Goal: Answer question/provide support: Share knowledge or assist other users

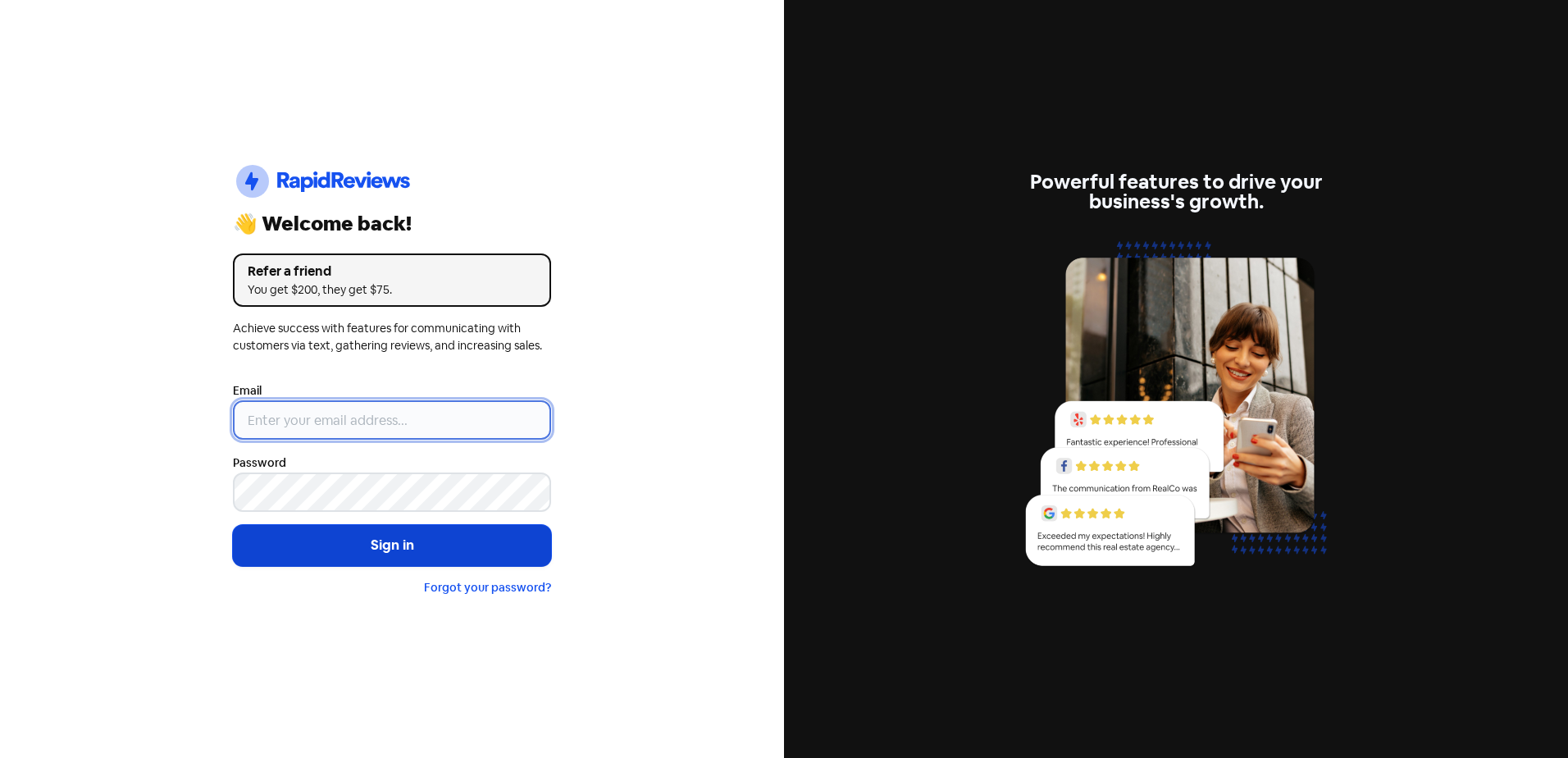
type input "[EMAIL_ADDRESS][DOMAIN_NAME]"
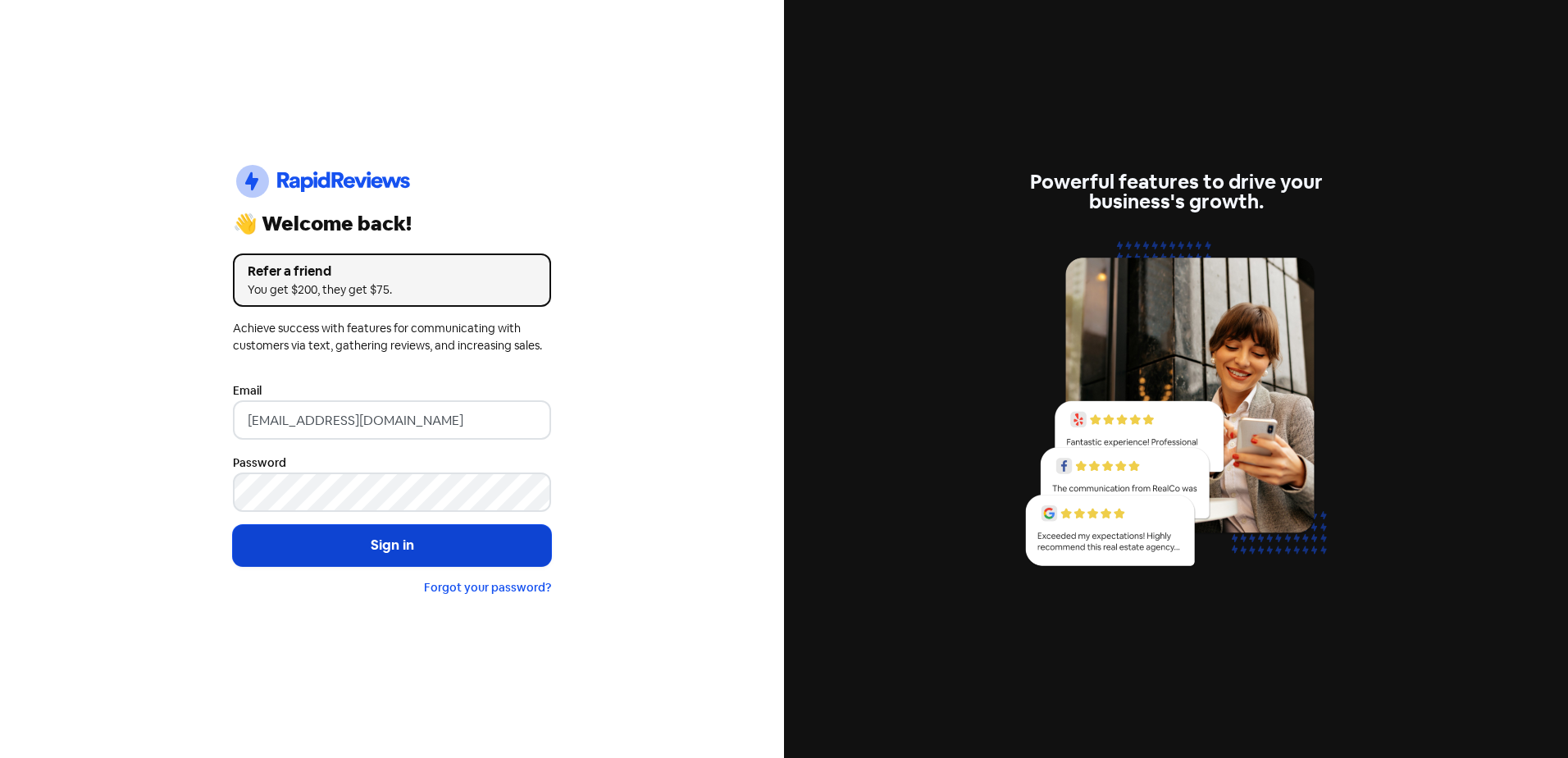
drag, startPoint x: 451, startPoint y: 548, endPoint x: 442, endPoint y: 560, distance: 15.0
click at [451, 549] on button "Sign in" at bounding box center [392, 546] width 318 height 41
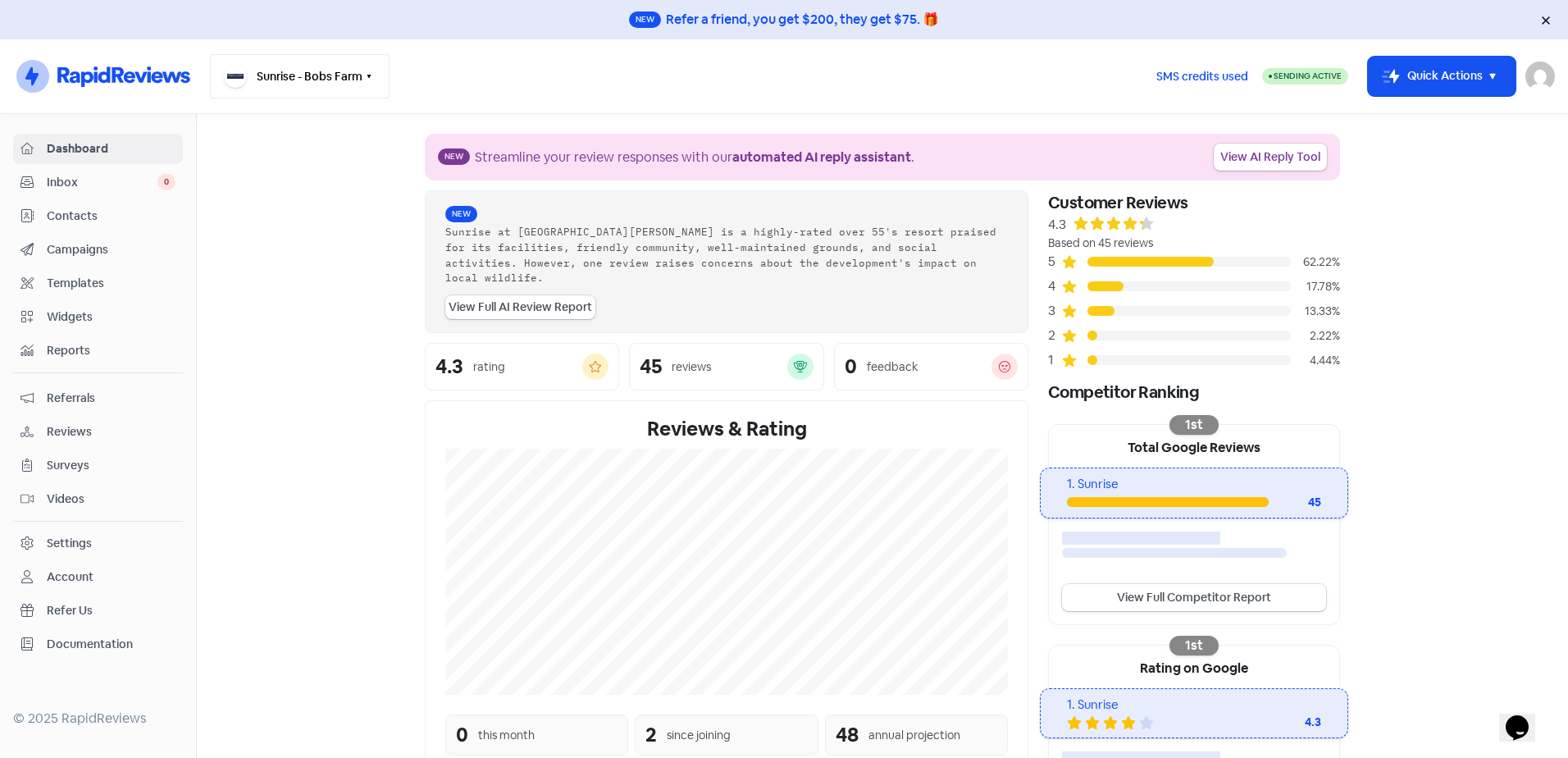
click at [372, 76] on icon "button" at bounding box center [369, 76] width 13 height 13
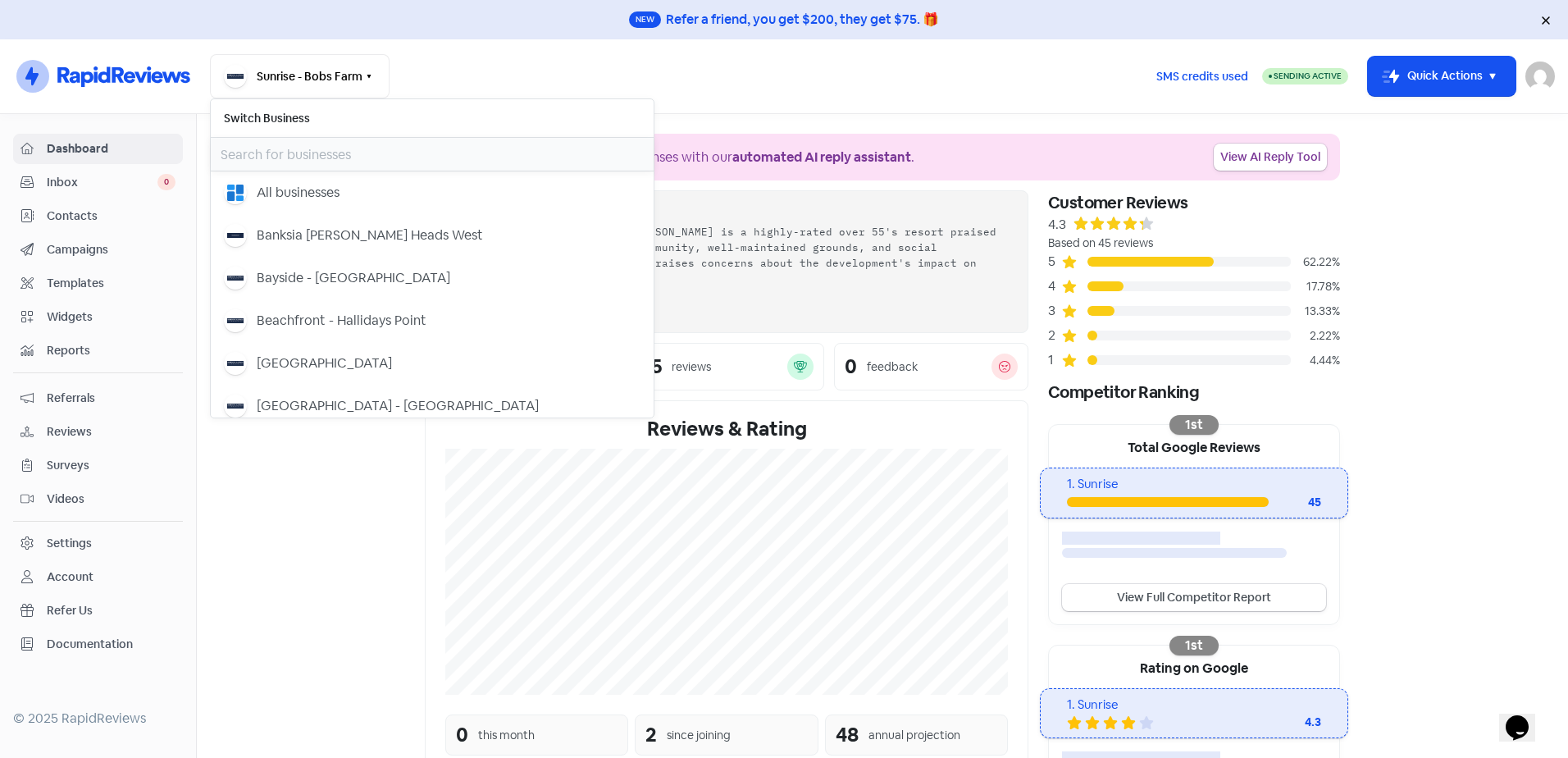
click at [293, 145] on input "text" at bounding box center [432, 154] width 443 height 33
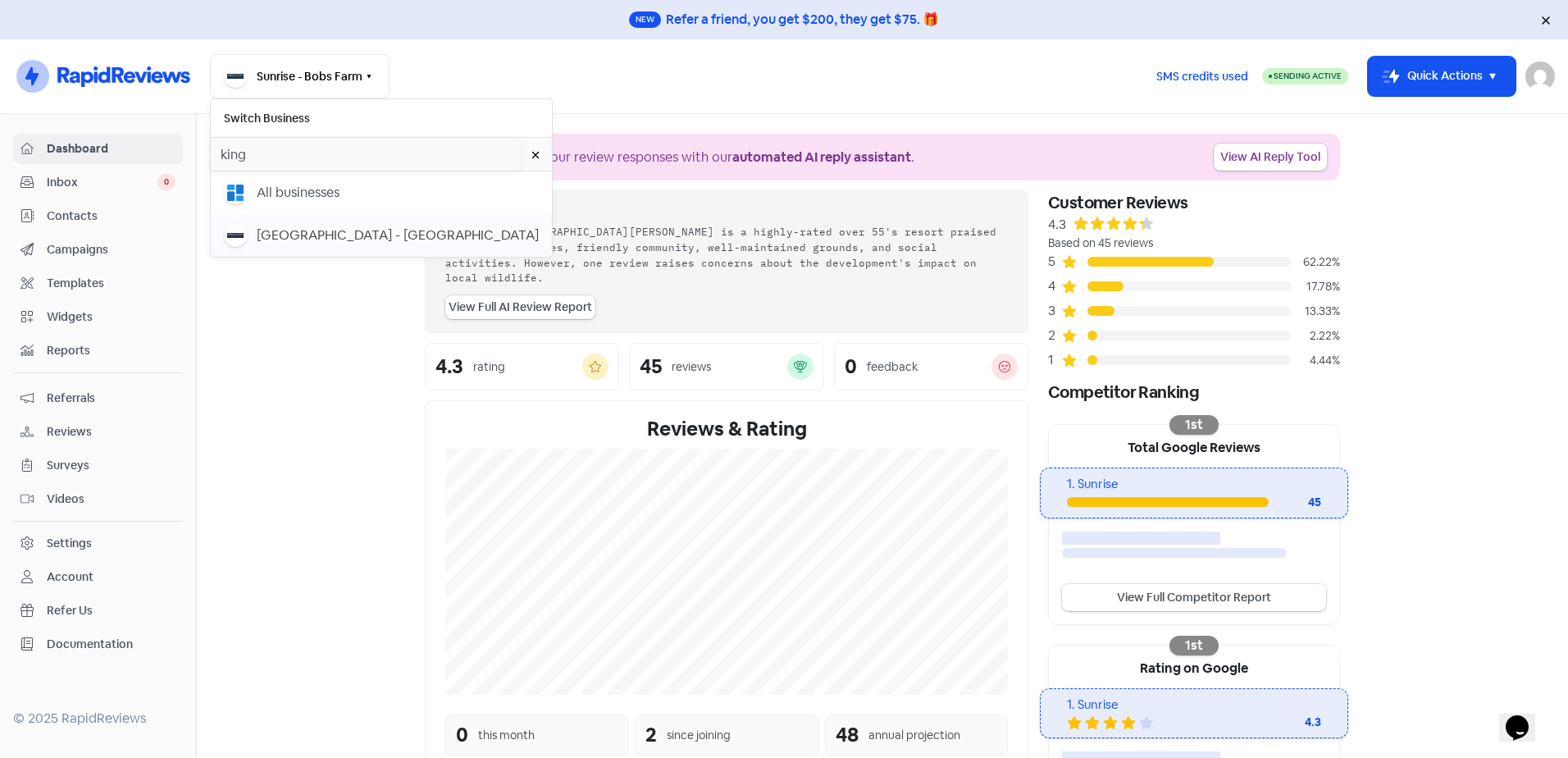
type input "king"
click at [362, 226] on div "[GEOGRAPHIC_DATA] - [GEOGRAPHIC_DATA]" at bounding box center [398, 235] width 282 height 19
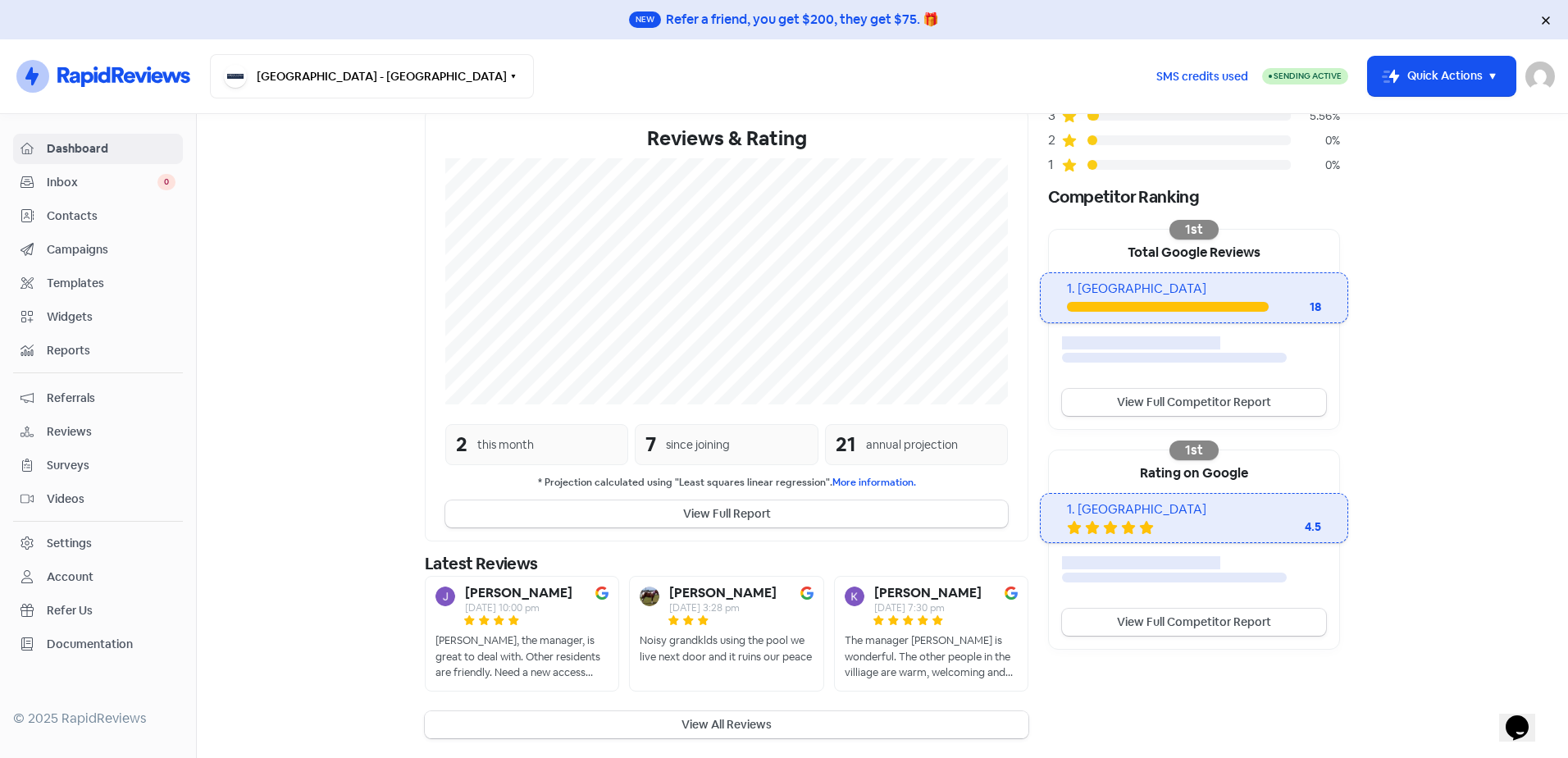
scroll to position [220, 0]
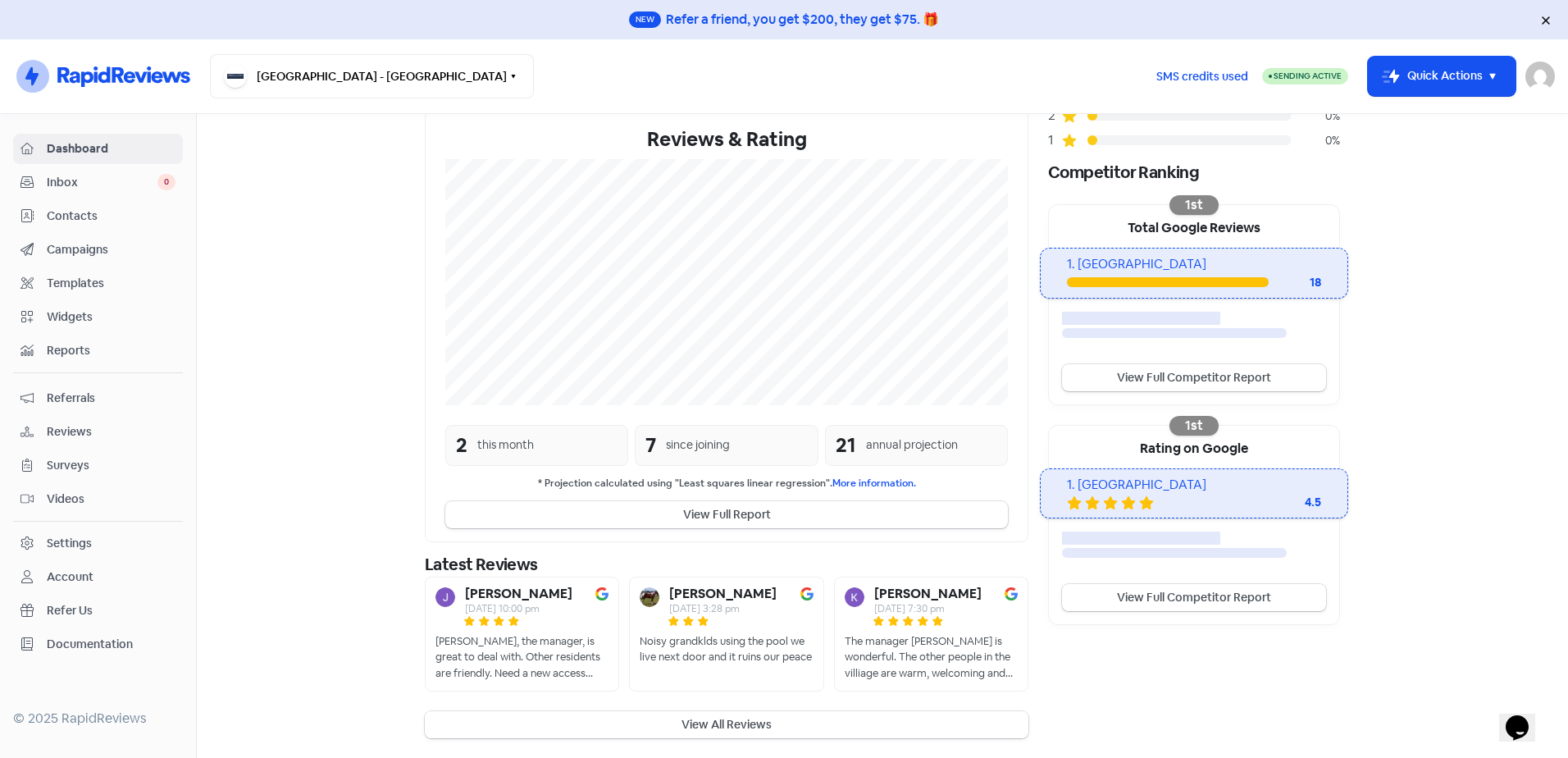
click at [734, 724] on button "View All Reviews" at bounding box center [727, 725] width 604 height 27
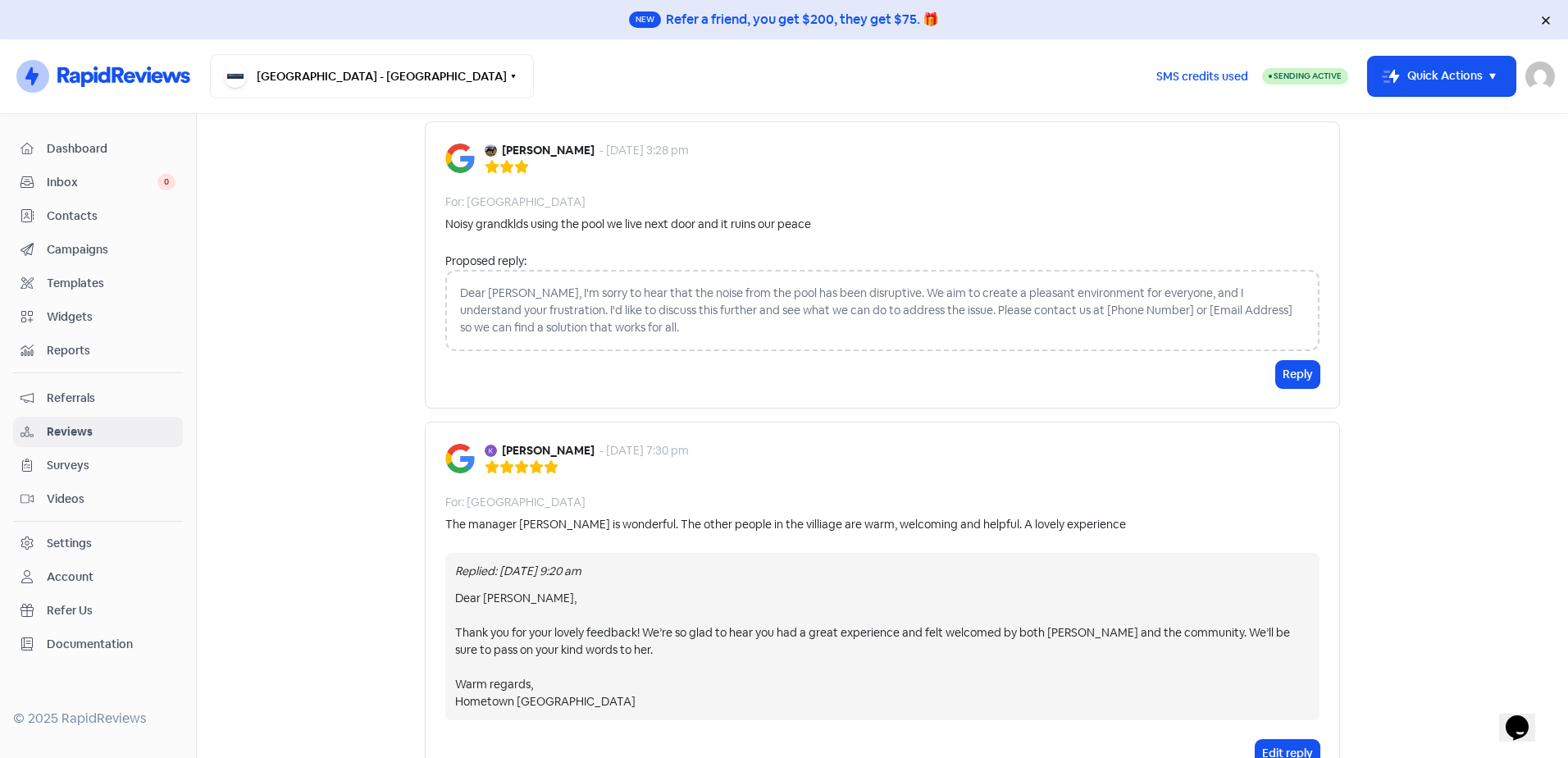
scroll to position [410, 0]
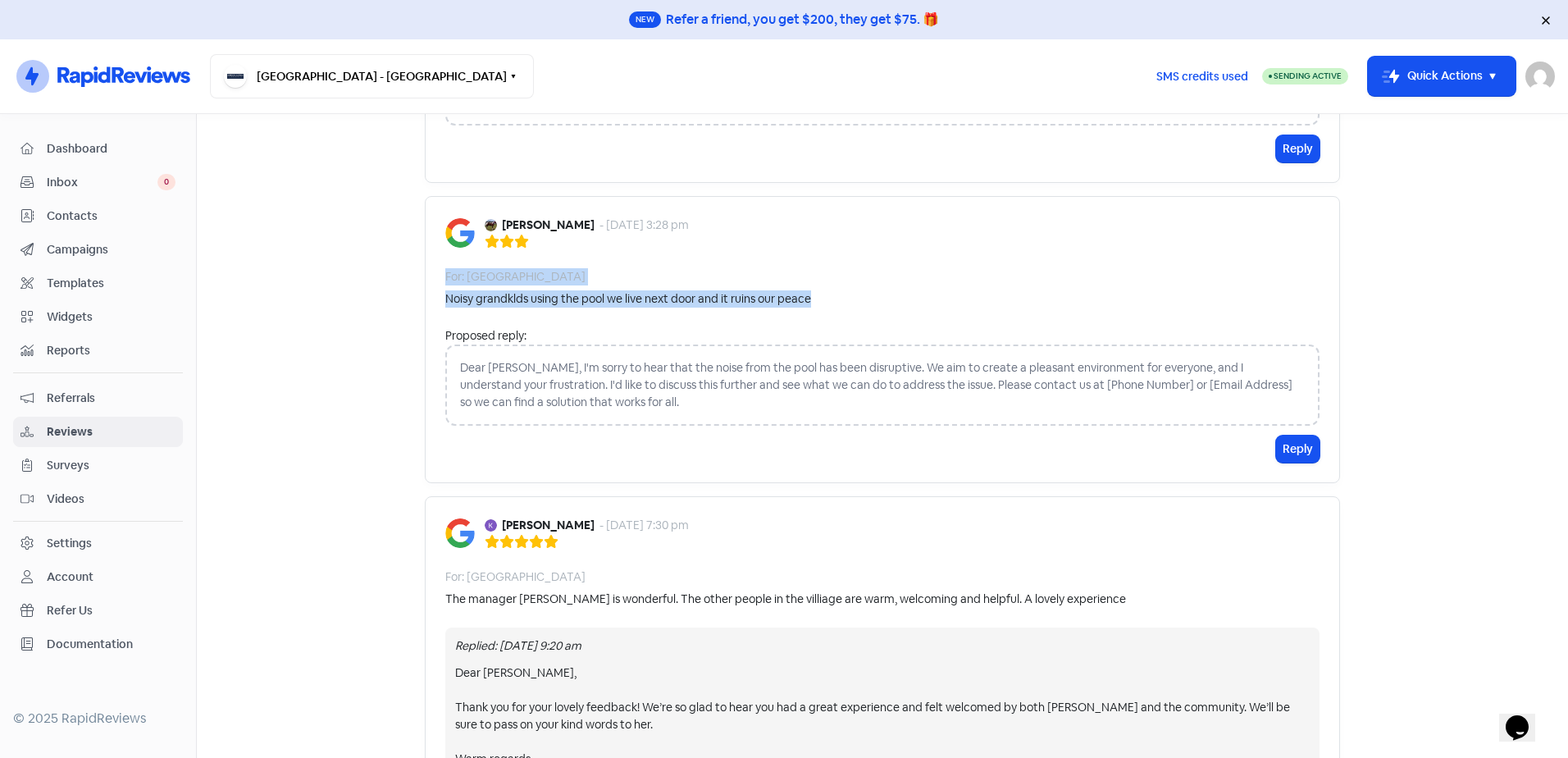
drag, startPoint x: 826, startPoint y: 280, endPoint x: 435, endPoint y: 269, distance: 391.2
click at [435, 269] on div "trevor ives - 3 Oct 2025, 3:28 pm For: Kingfisher Gardens Noisy grandklds using…" at bounding box center [882, 340] width 915 height 287
click at [912, 290] on div "Noisy grandklds using the pool we live next door and it ruins our peace" at bounding box center [883, 299] width 874 height 18
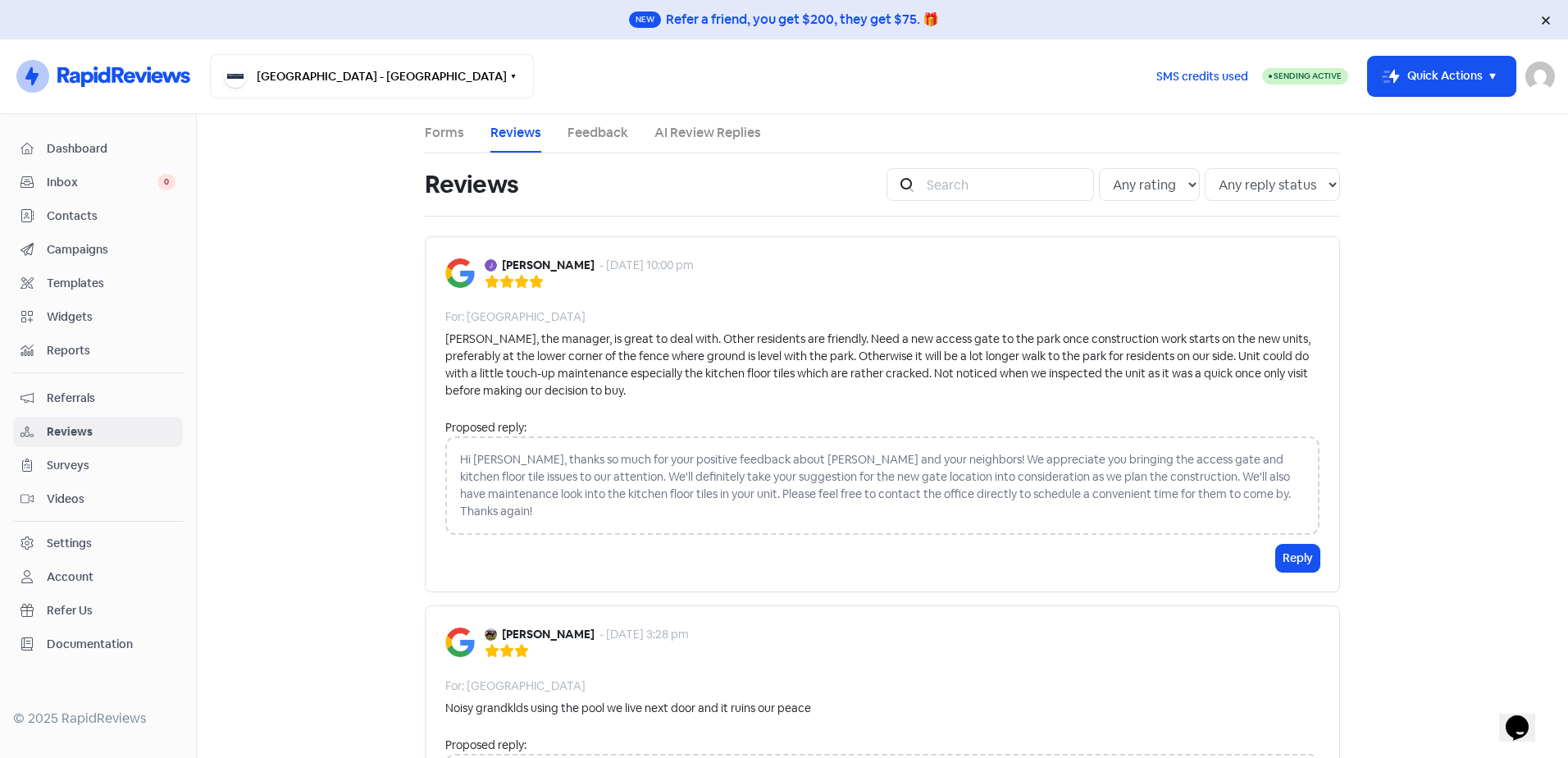
scroll to position [0, 0]
click at [1298, 546] on button "Reply" at bounding box center [1298, 559] width 44 height 27
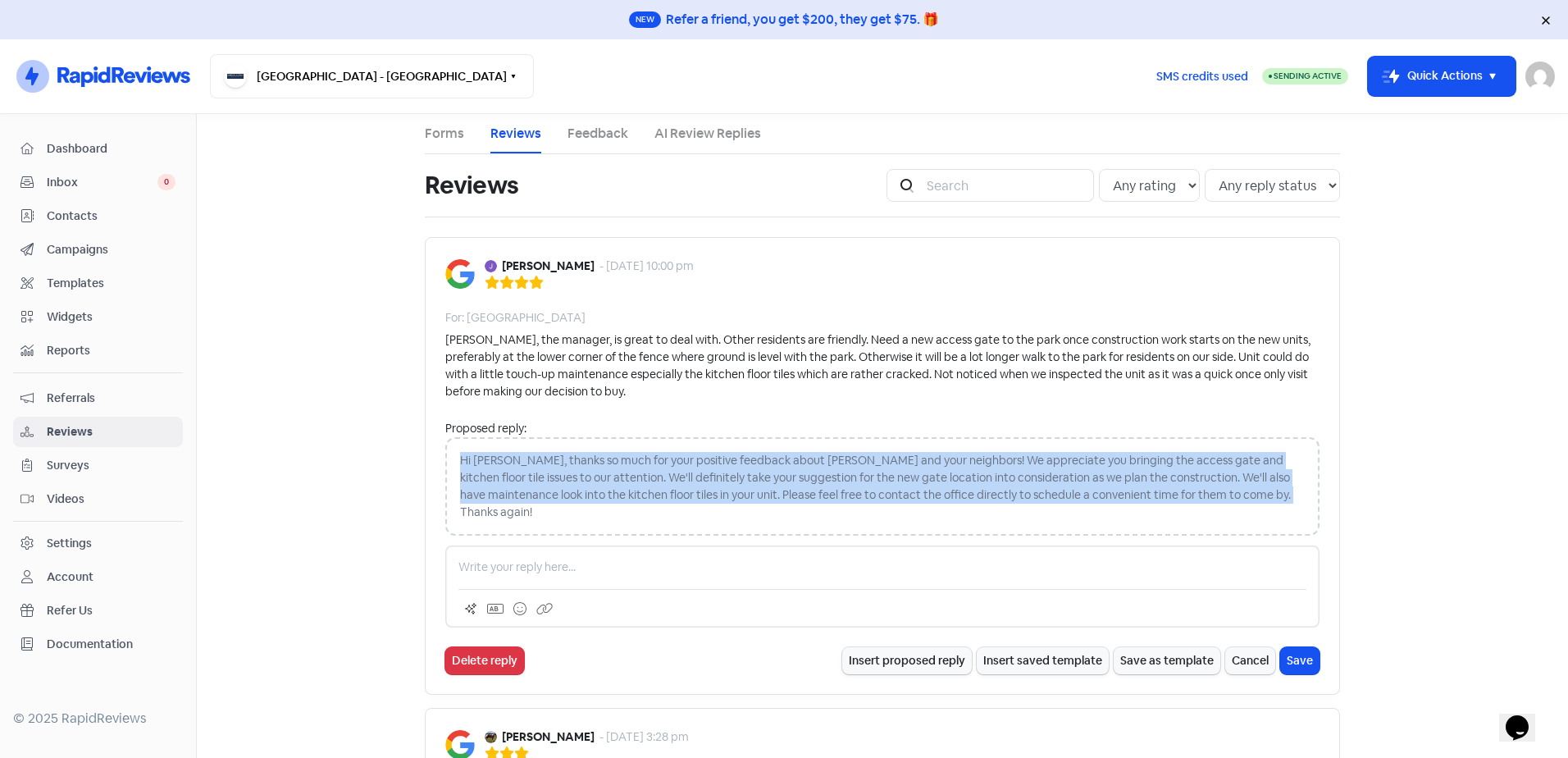
drag, startPoint x: 1258, startPoint y: 499, endPoint x: 422, endPoint y: 453, distance: 837.3
click at [425, 453] on div "Julianne Ives - 3 Oct 2025, 10:00 pm For: Kingfisher Gardens Rosie, the manager…" at bounding box center [882, 467] width 915 height 458
copy div "Hi Julianne, thanks so much for your positive feedback about Rosie and your nei…"
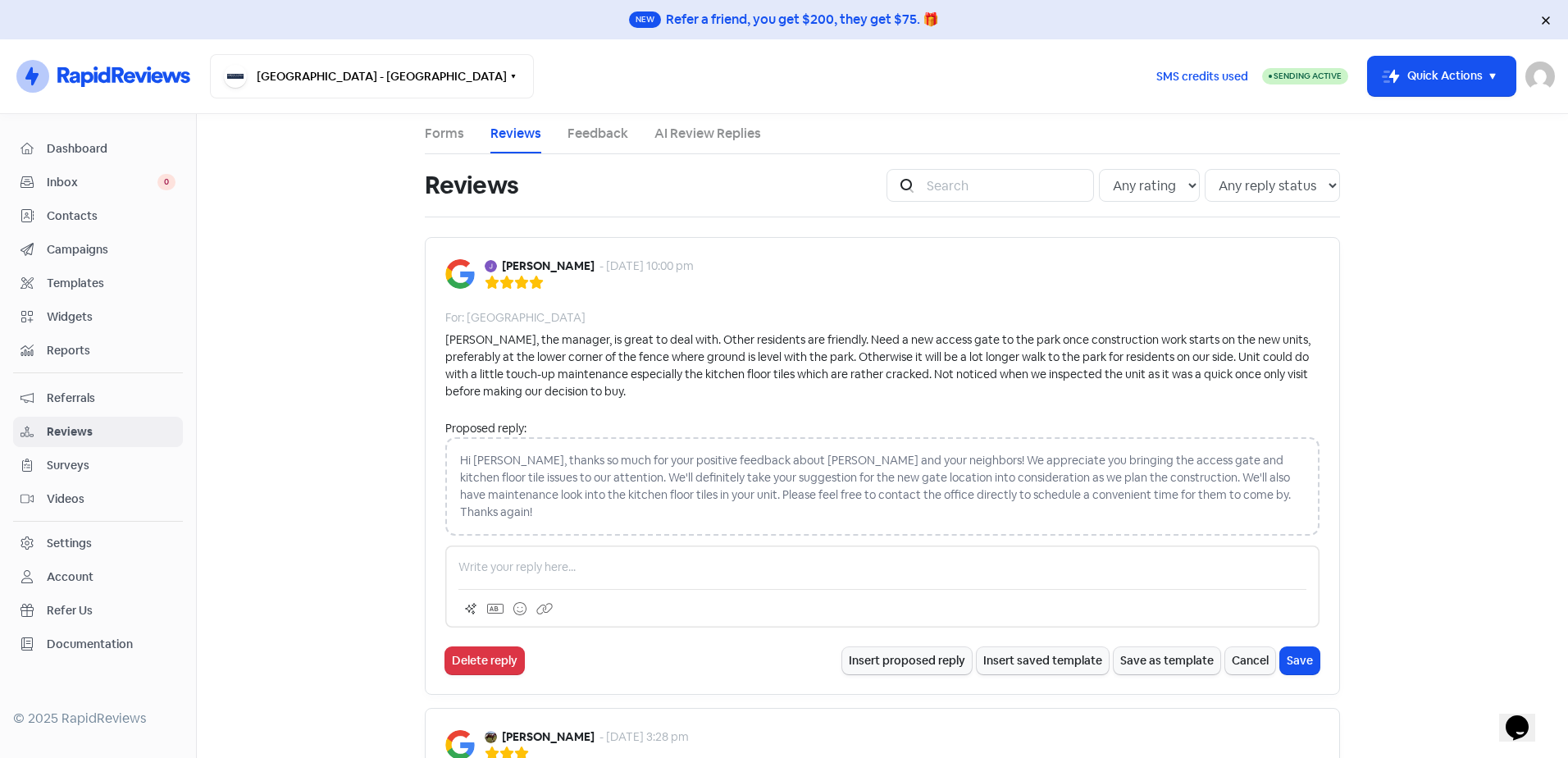
click at [596, 559] on p at bounding box center [883, 567] width 848 height 18
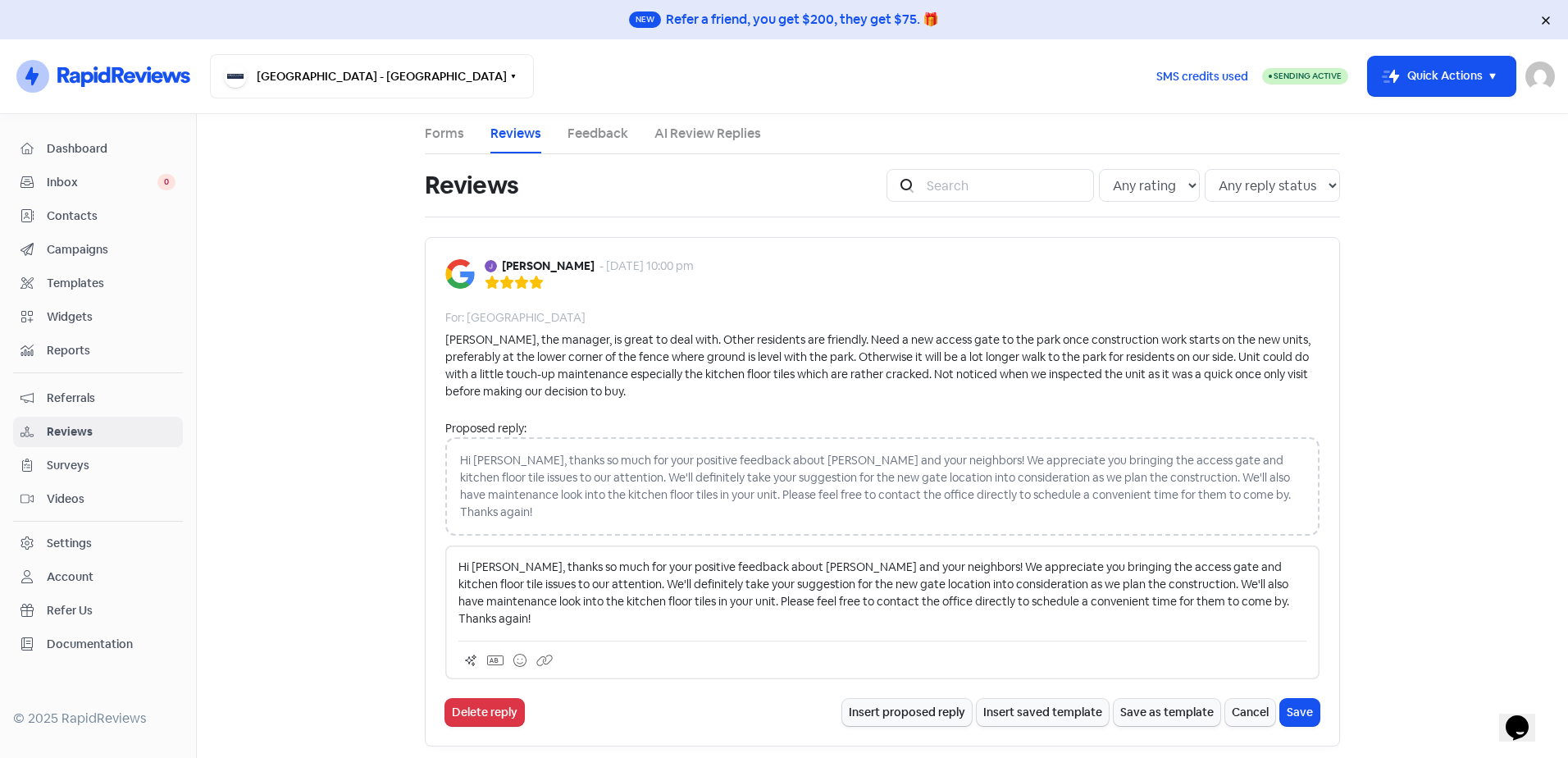
click at [911, 559] on p "Hi Julianne, thanks so much for your positive feedback about Rosie and your nei…" at bounding box center [883, 593] width 848 height 69
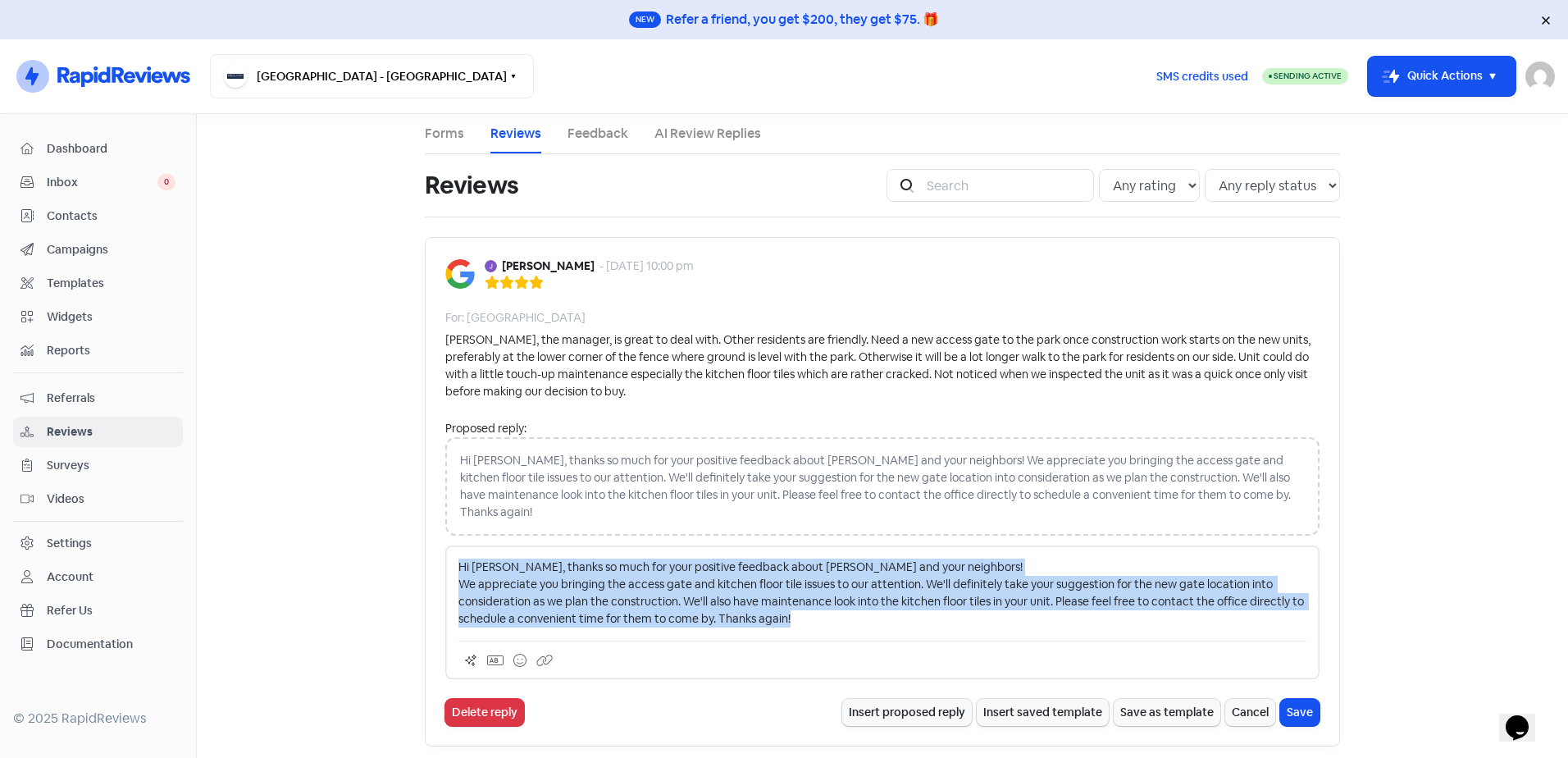
drag, startPoint x: 804, startPoint y: 600, endPoint x: 425, endPoint y: 552, distance: 382.0
click at [425, 552] on div "Julianne Ives - 3 Oct 2025, 10:00 pm For: Kingfisher Gardens Rosie, the manager…" at bounding box center [882, 492] width 915 height 510
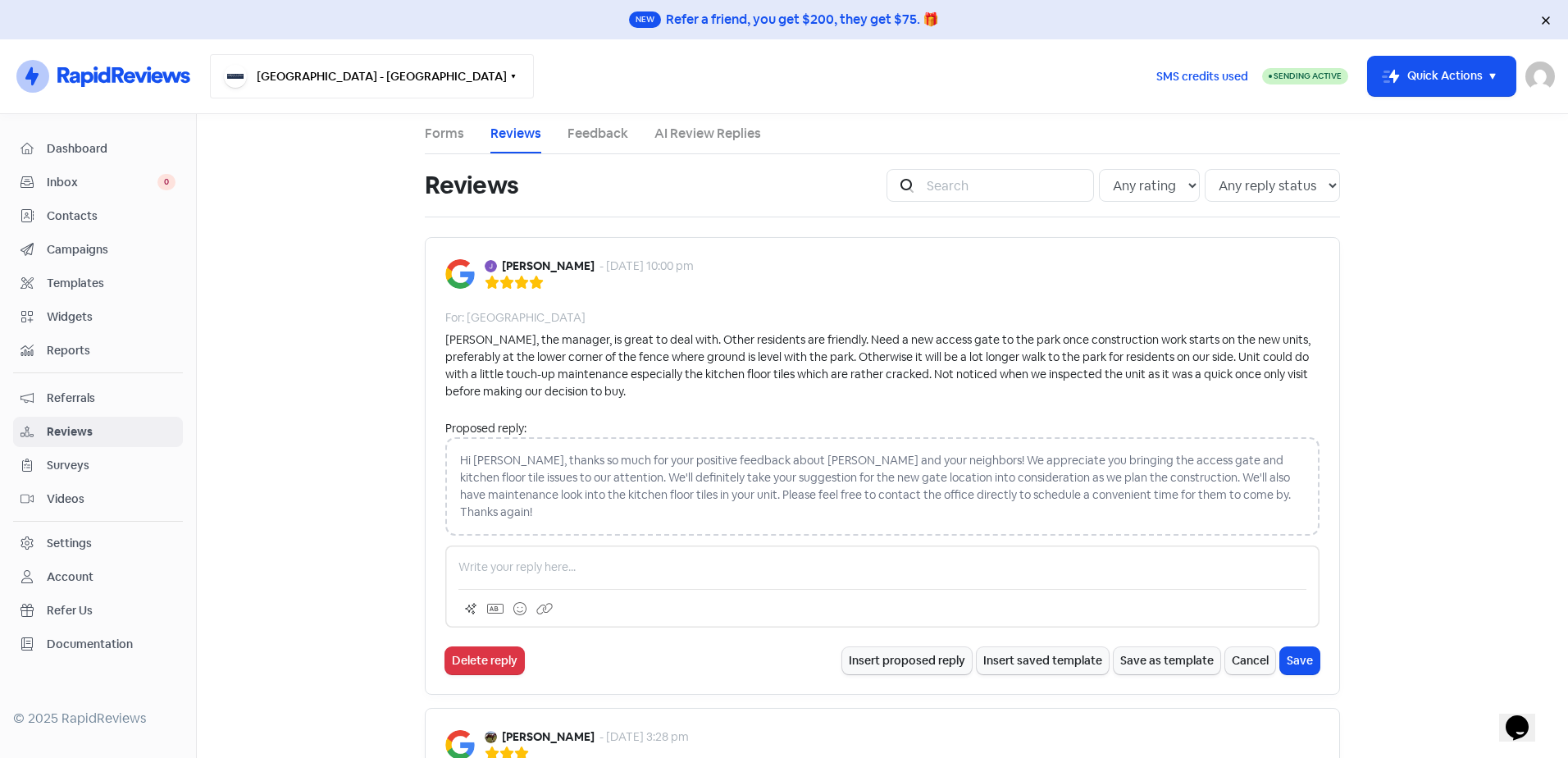
click at [436, 88] on button "[GEOGRAPHIC_DATA] - [GEOGRAPHIC_DATA]" at bounding box center [372, 76] width 324 height 44
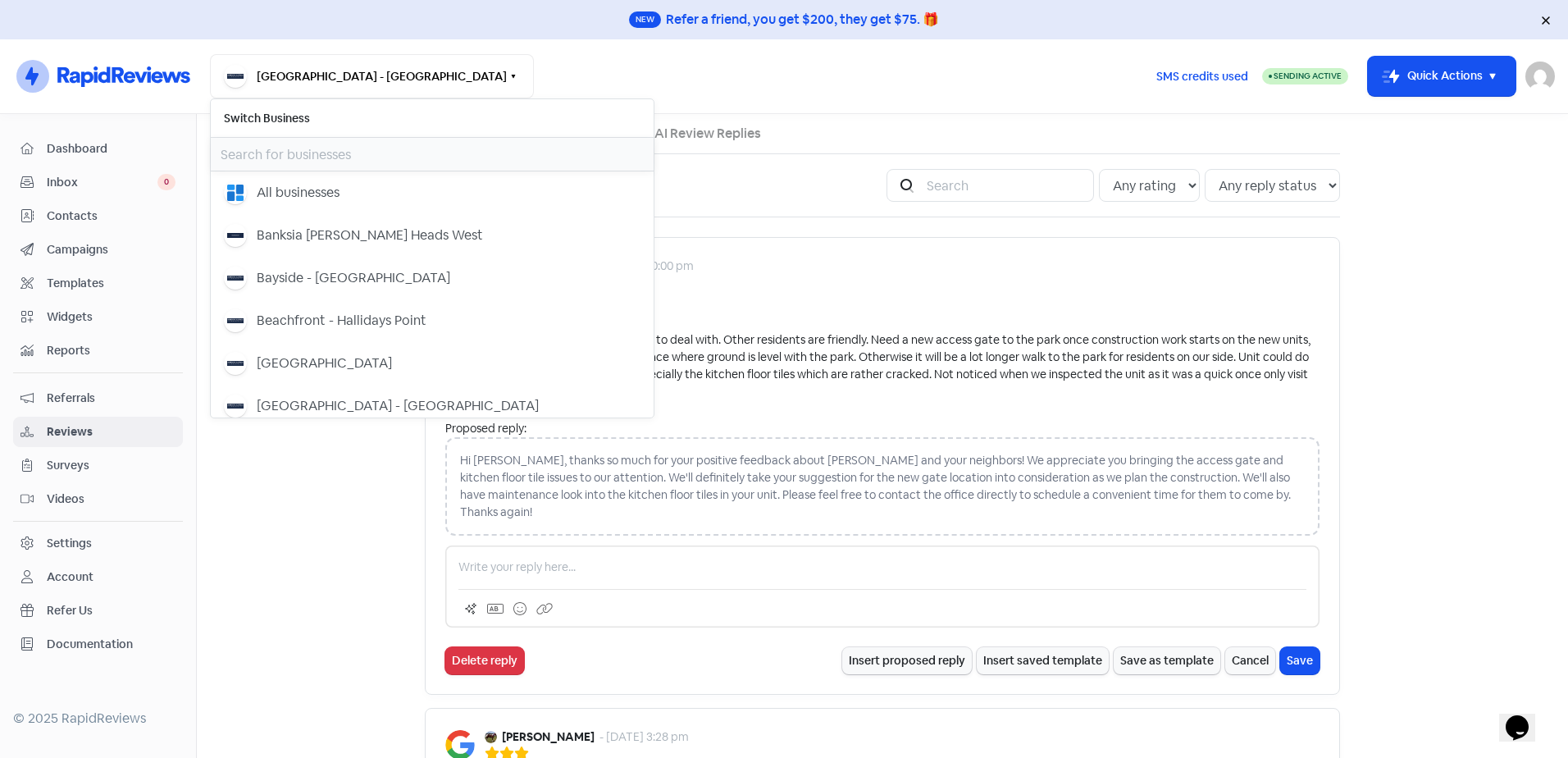
click at [362, 151] on input "text" at bounding box center [432, 154] width 443 height 33
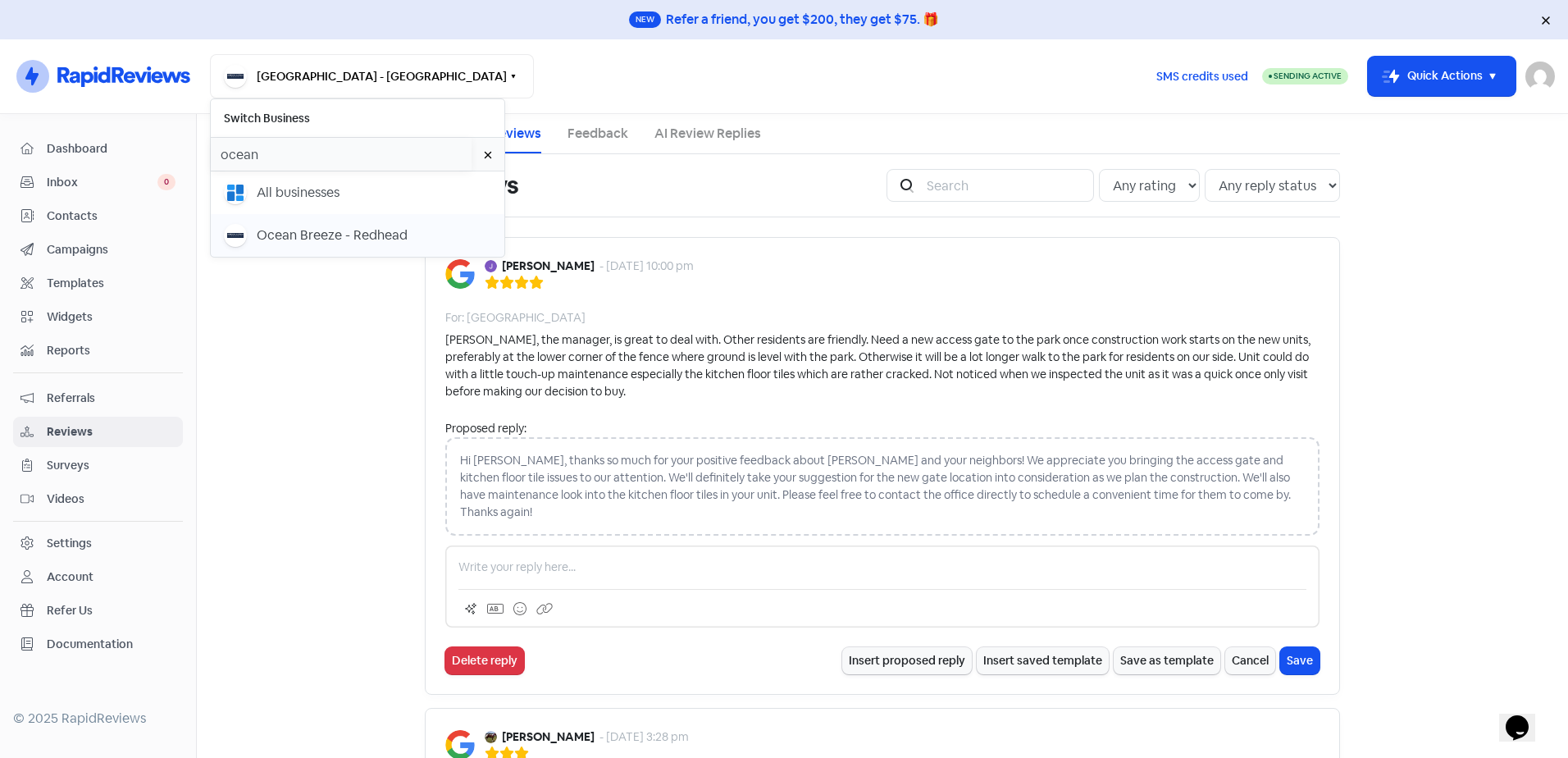
type input "ocean"
click at [352, 240] on div "Ocean Breeze - Redhead" at bounding box center [332, 235] width 151 height 19
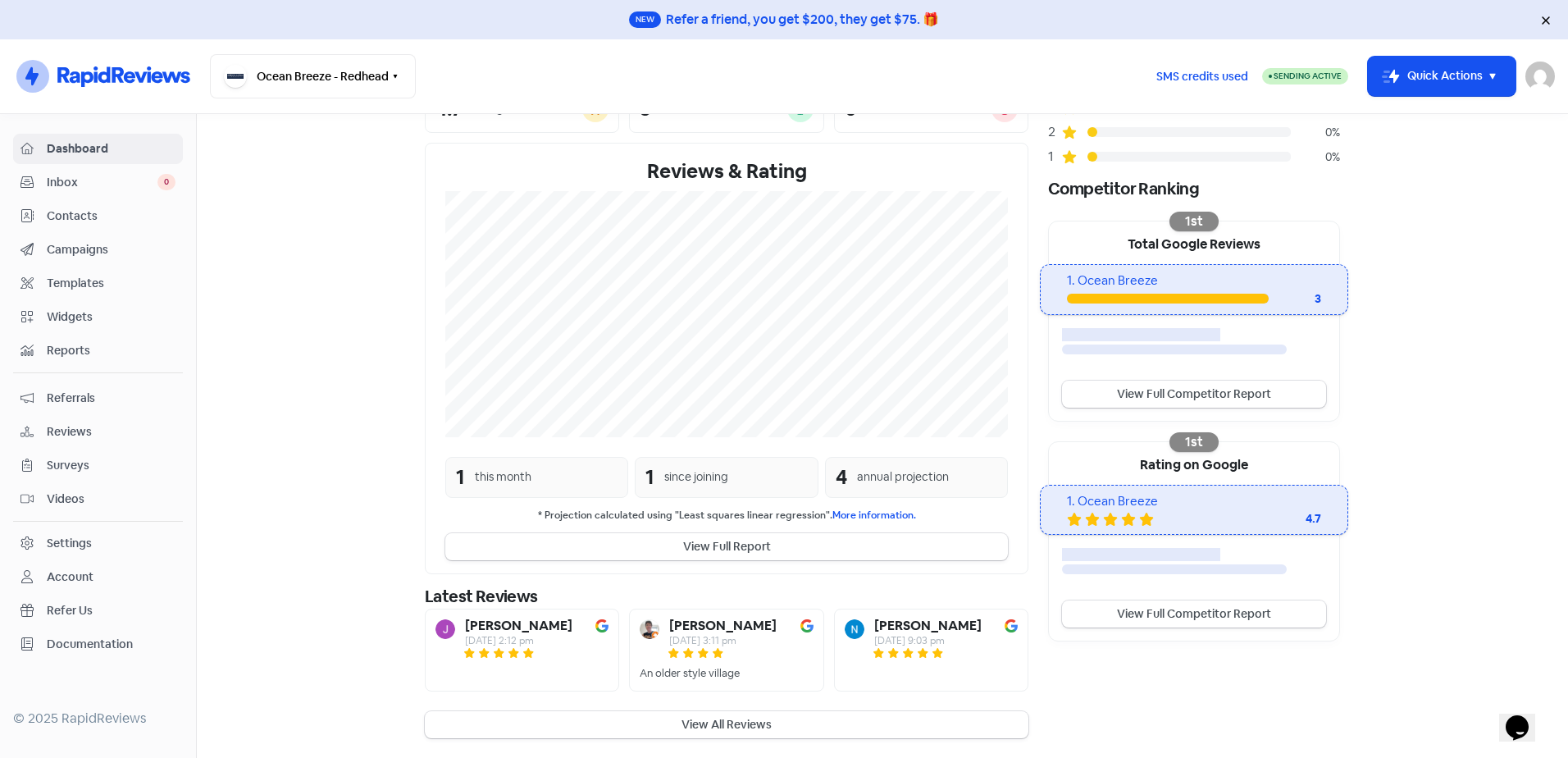
scroll to position [227, 0]
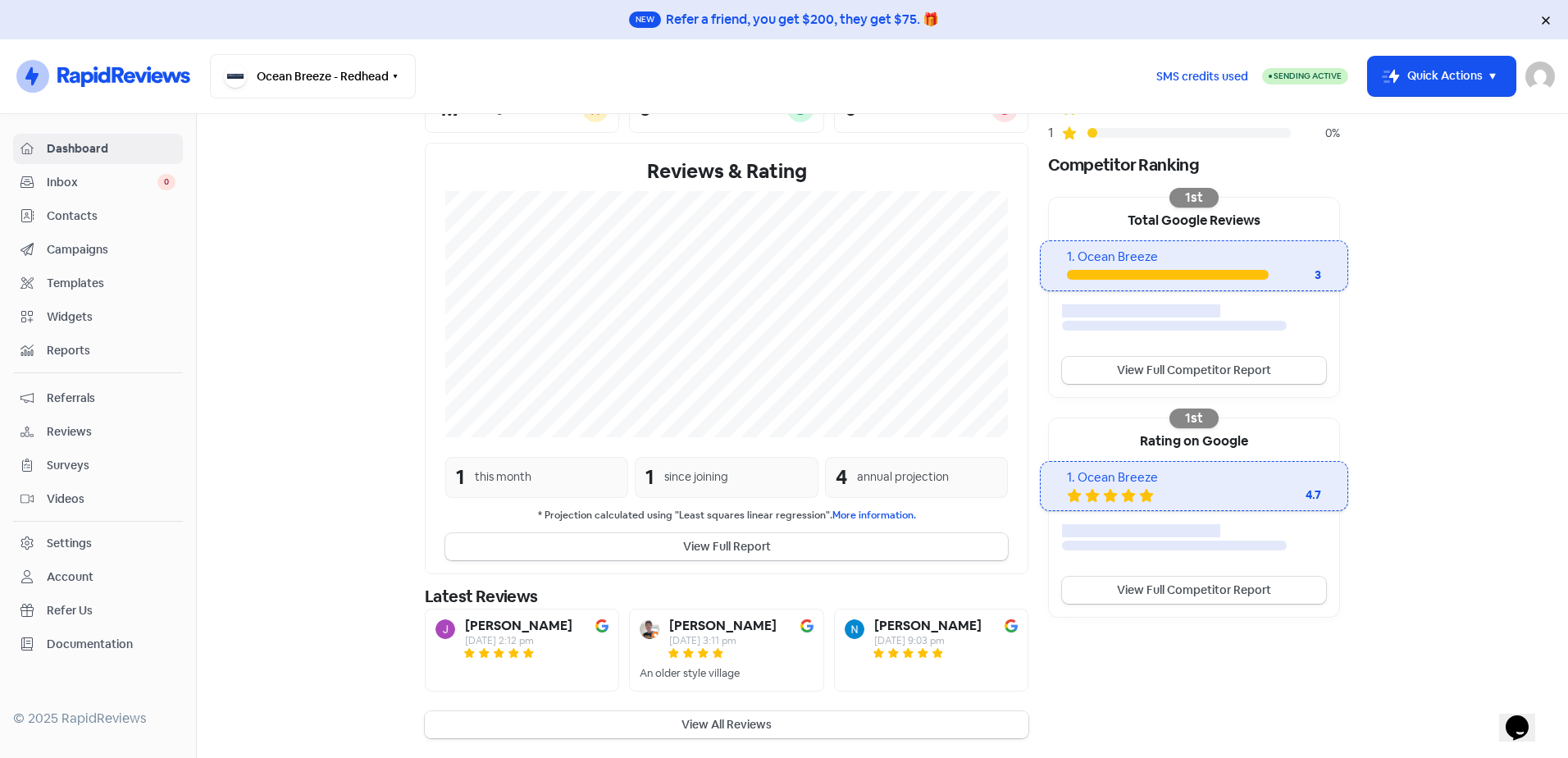
click at [672, 719] on button "View All Reviews" at bounding box center [727, 725] width 604 height 27
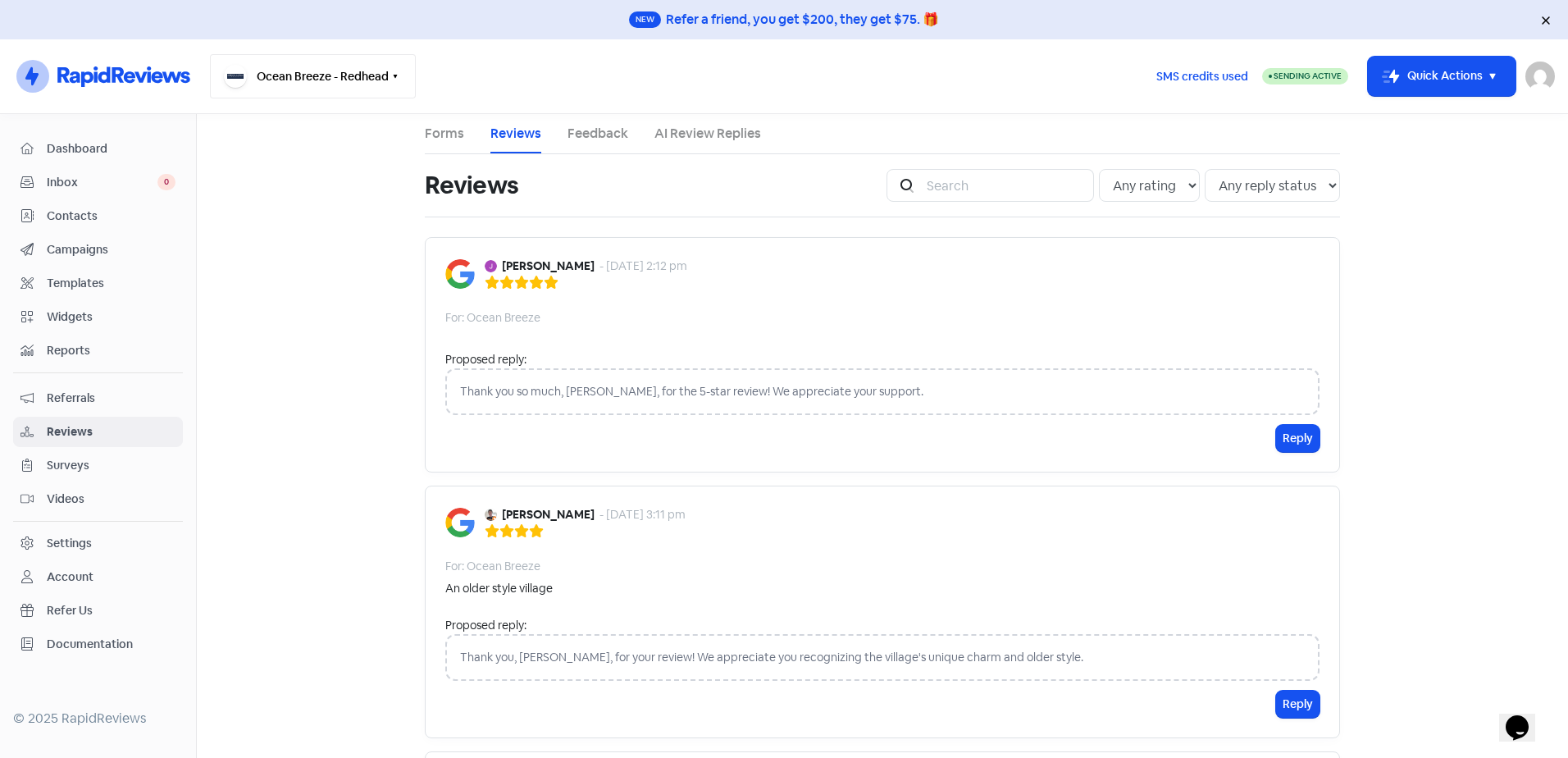
click at [374, 81] on button "Ocean Breeze - Redhead" at bounding box center [312, 76] width 206 height 44
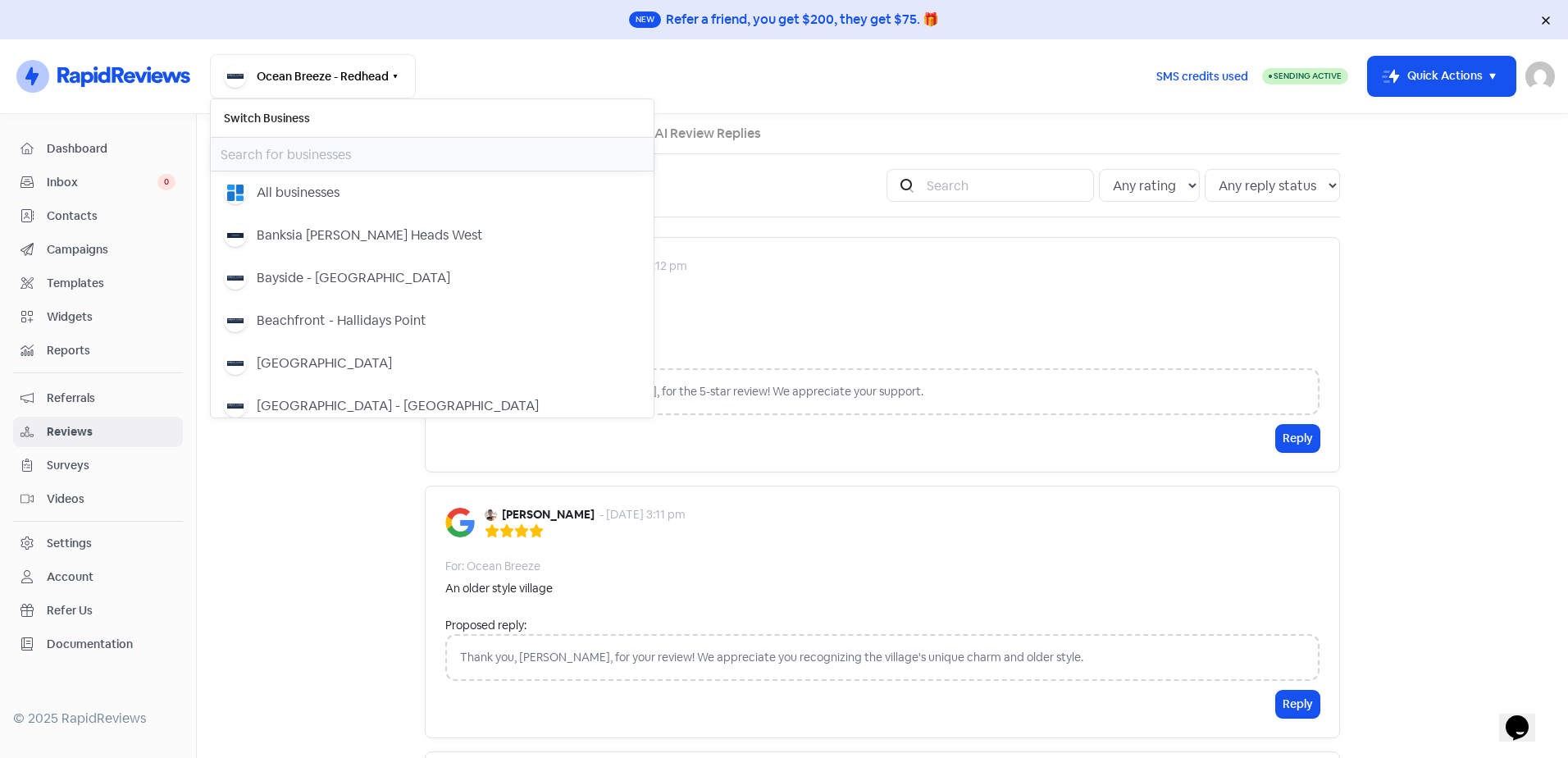
click at [302, 154] on input "text" at bounding box center [432, 154] width 443 height 33
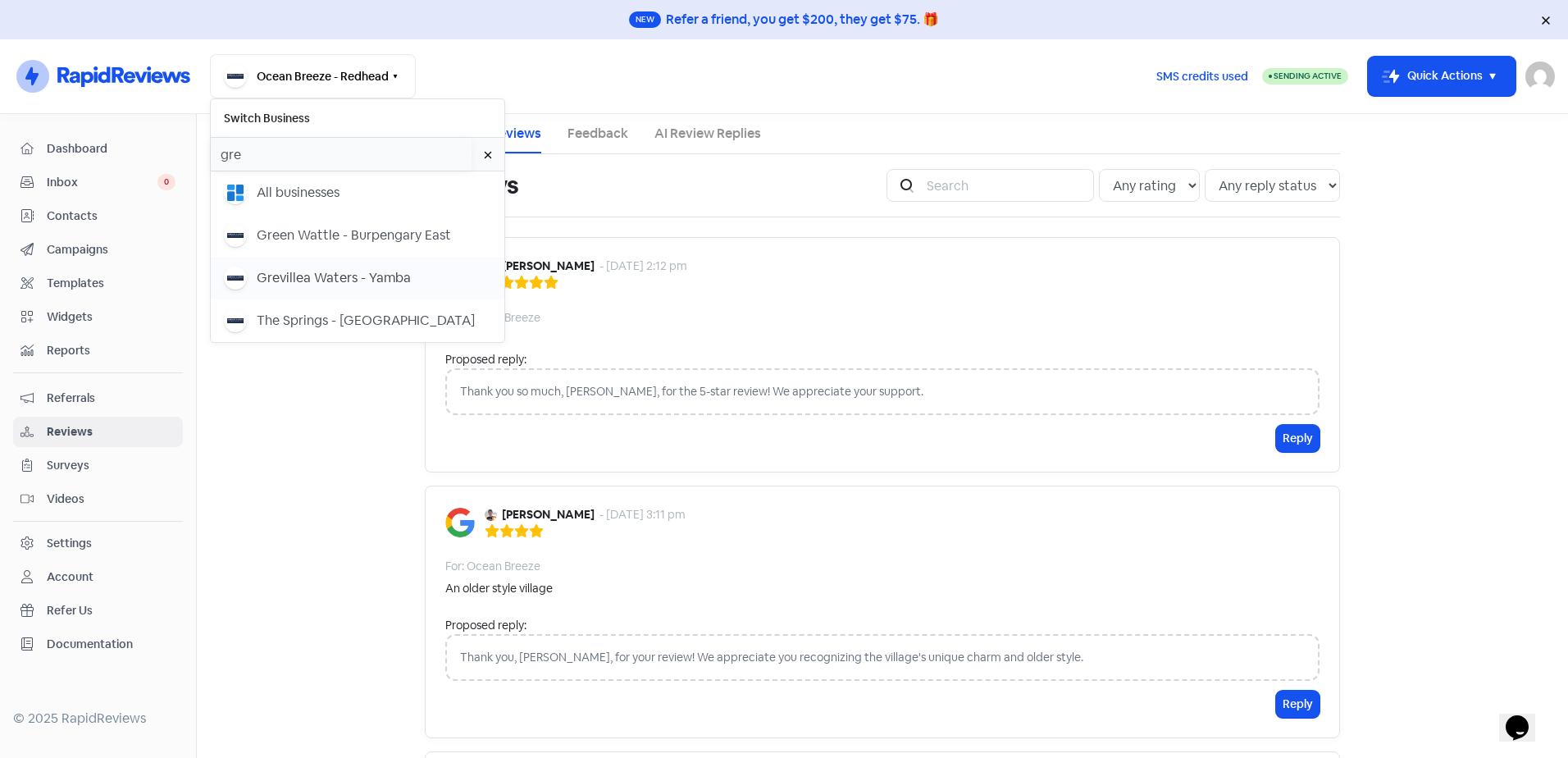
type input "gre"
click at [284, 275] on div "Grevillea Waters - Yamba" at bounding box center [334, 278] width 154 height 19
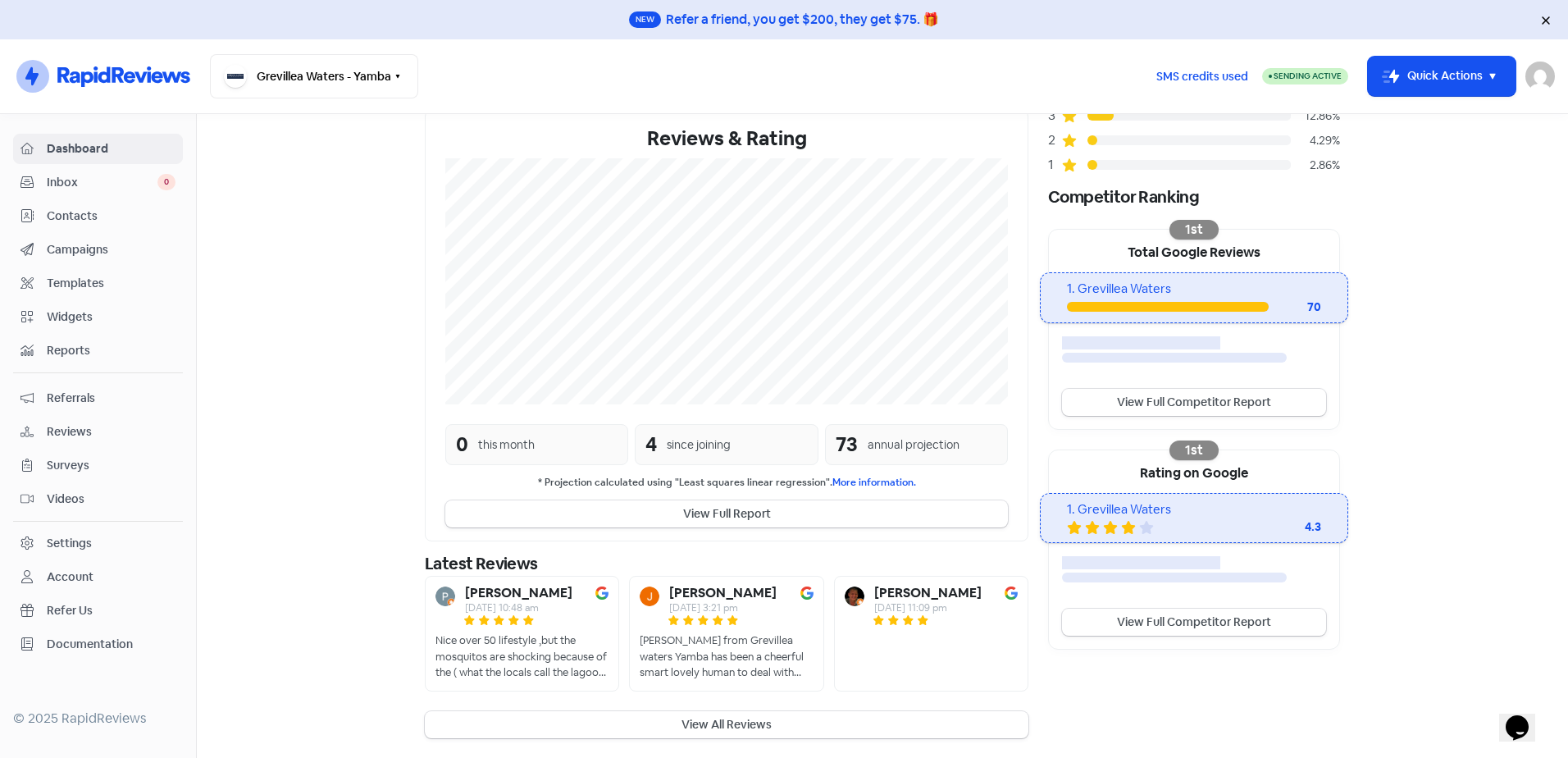
scroll to position [220, 0]
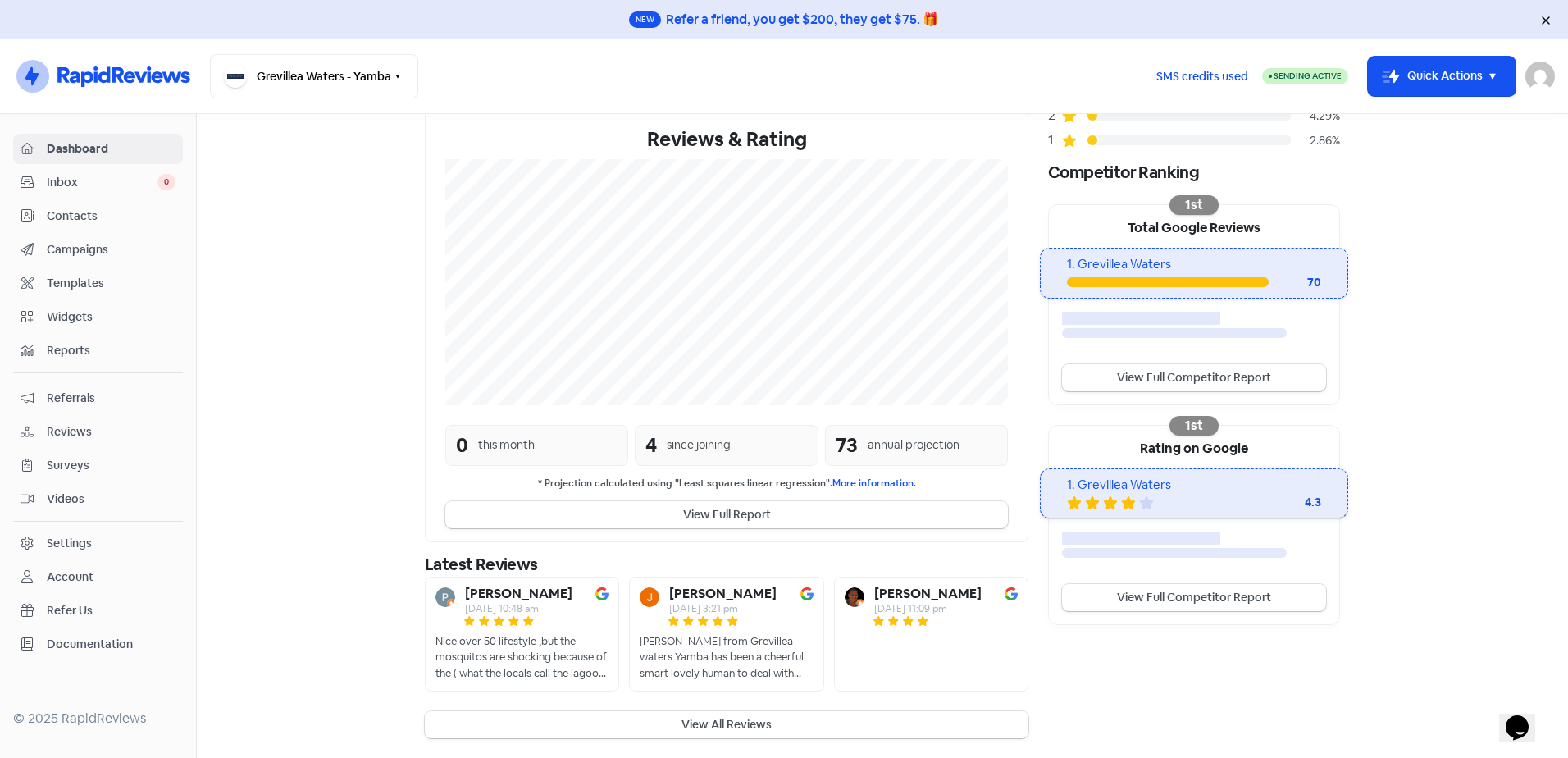
click at [696, 718] on button "View All Reviews" at bounding box center [727, 725] width 604 height 27
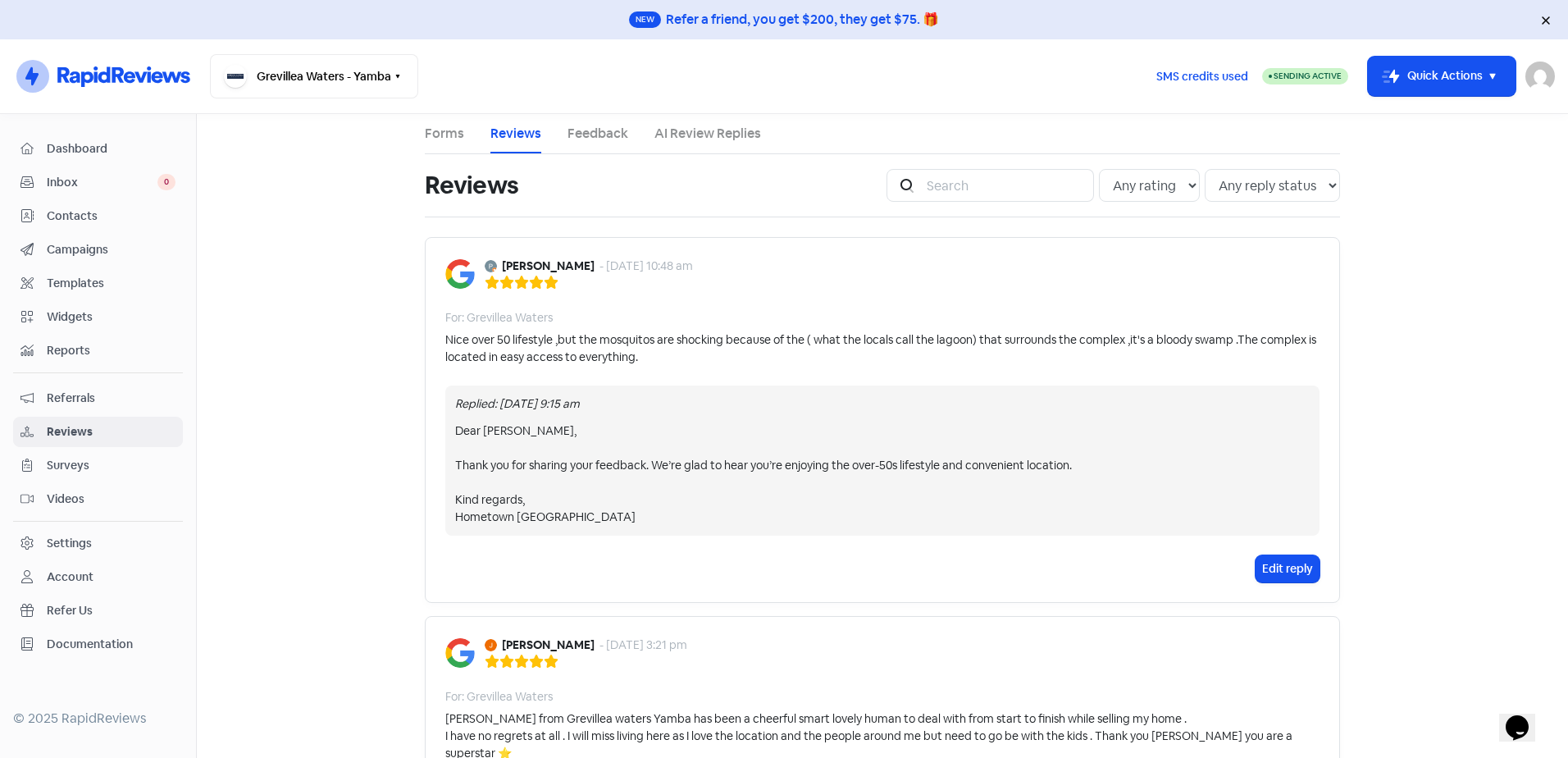
click at [588, 133] on link "Feedback" at bounding box center [598, 133] width 60 height 19
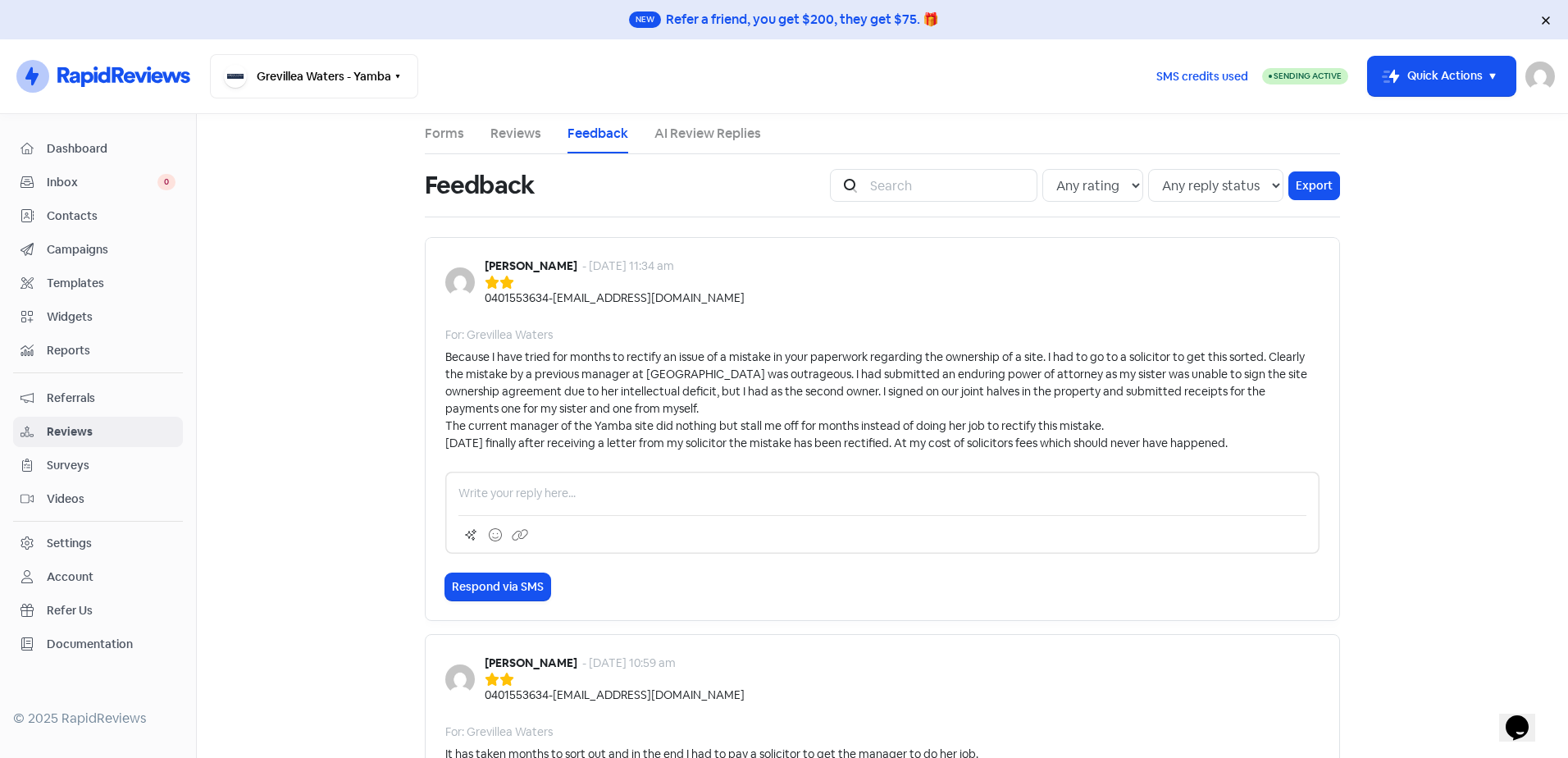
scroll to position [82, 0]
